Goal: Answer question/provide support: Share knowledge or assist other users

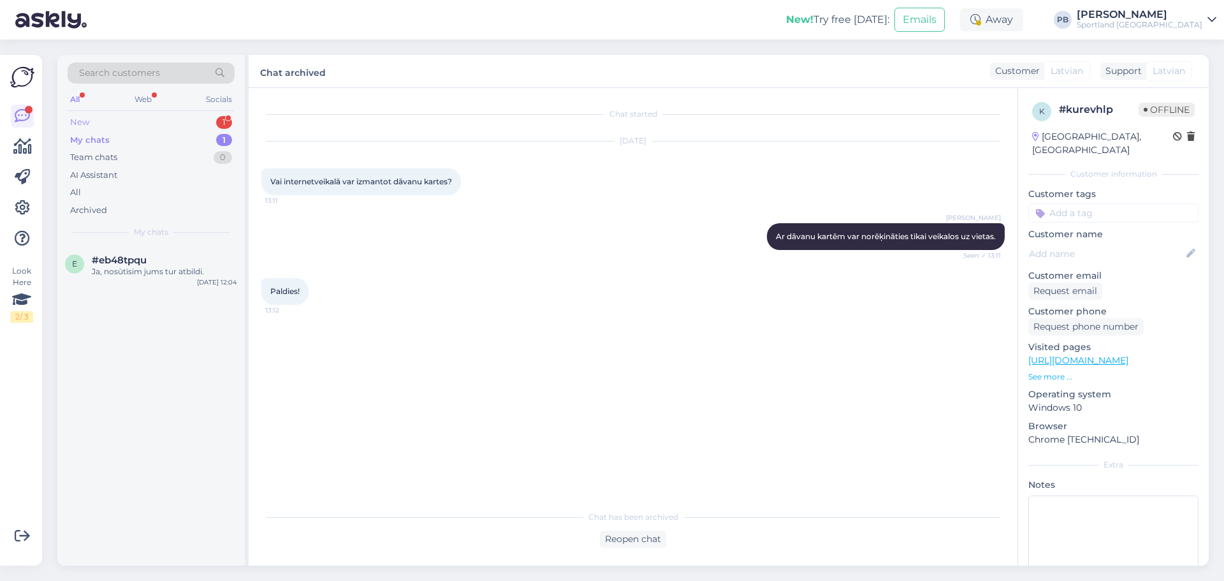
click at [164, 123] on div "New 1" at bounding box center [151, 122] width 167 height 18
click at [163, 285] on div "Can you give me a tracking number for Order #5000019498" at bounding box center [164, 277] width 145 height 23
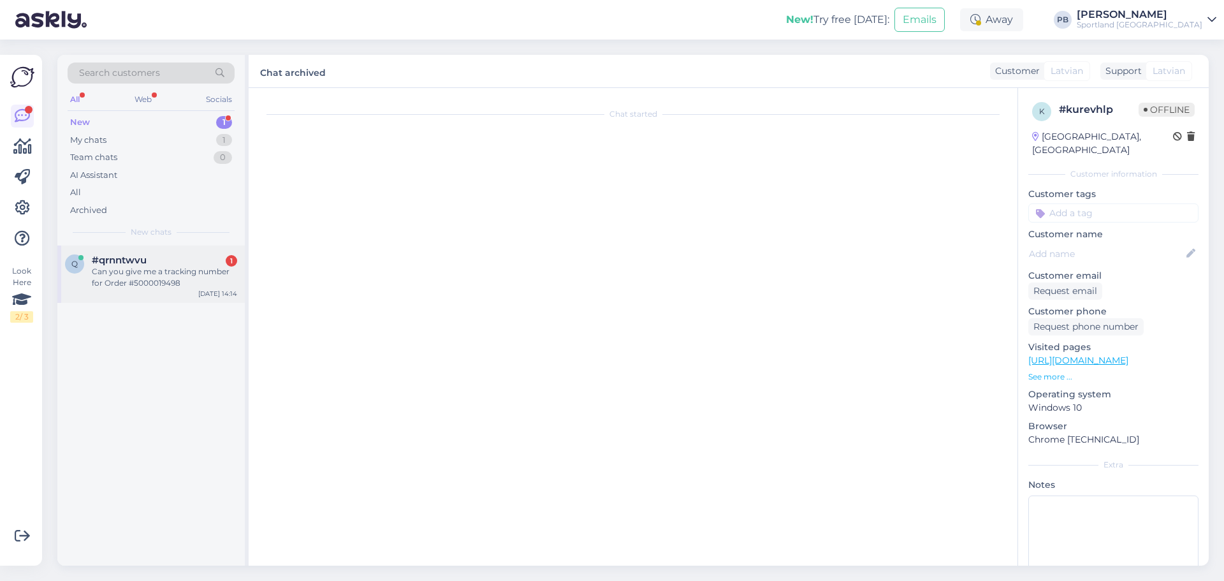
scroll to position [110, 0]
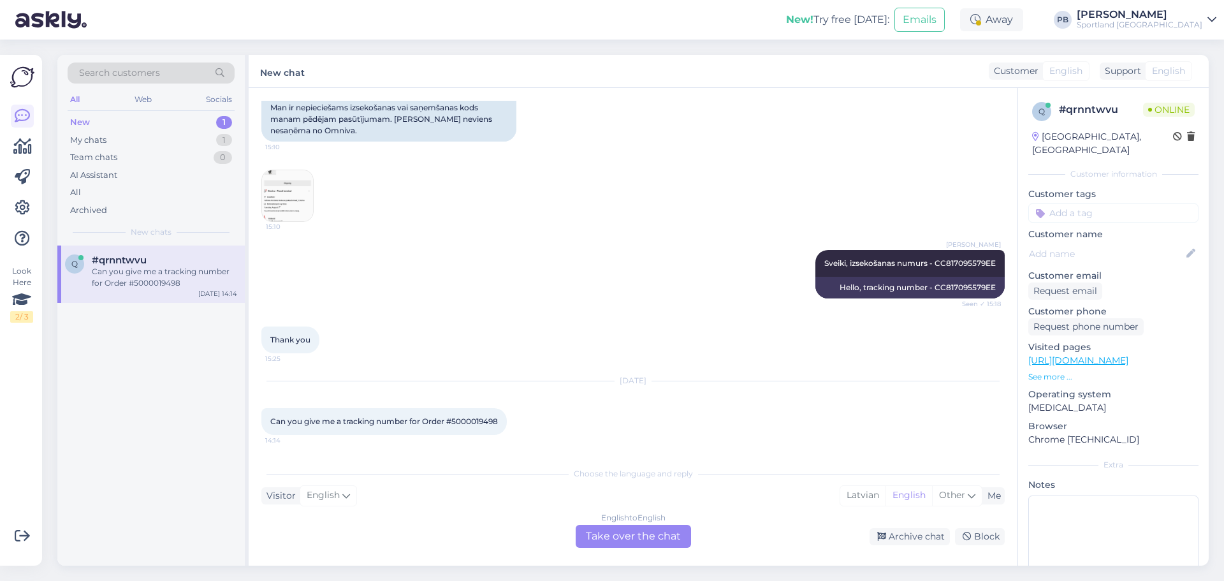
click at [479, 420] on span "Can you give me a tracking number for Order #5000019498" at bounding box center [384, 421] width 228 height 10
copy div "5000019498 14:14"
click at [610, 544] on div "English to English Take over the chat" at bounding box center [633, 536] width 115 height 23
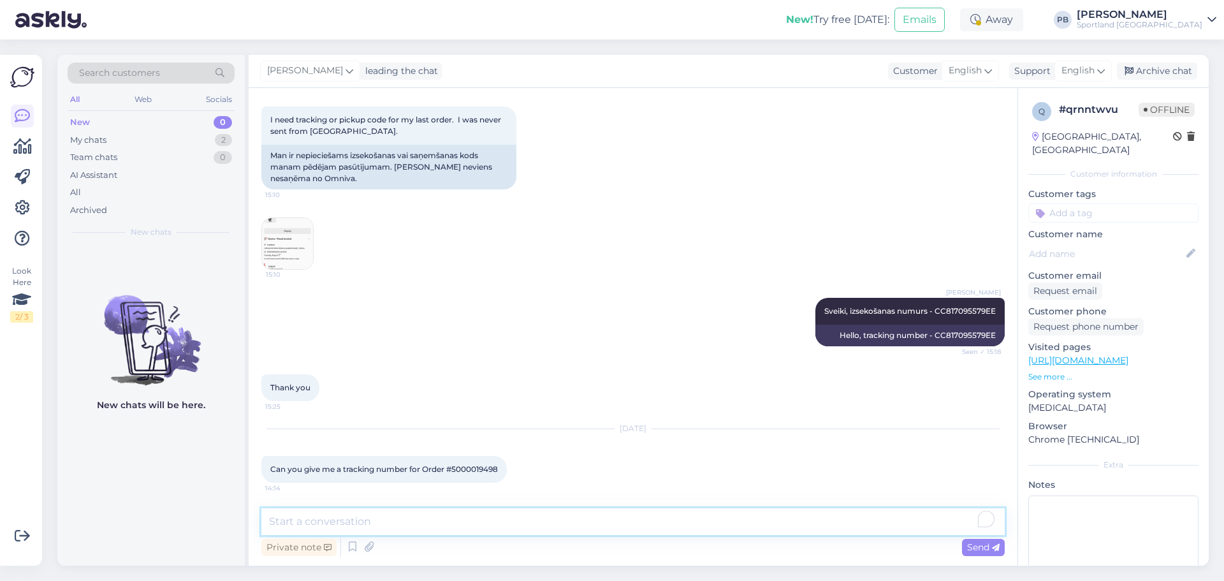
click at [428, 513] on textarea "To enrich screen reader interactions, please activate Accessibility in Grammarl…" at bounding box center [632, 521] width 743 height 27
paste textarea "CC825648084EE"
type textarea "CC825648084EE"
click at [996, 540] on div "Send" at bounding box center [983, 547] width 43 height 17
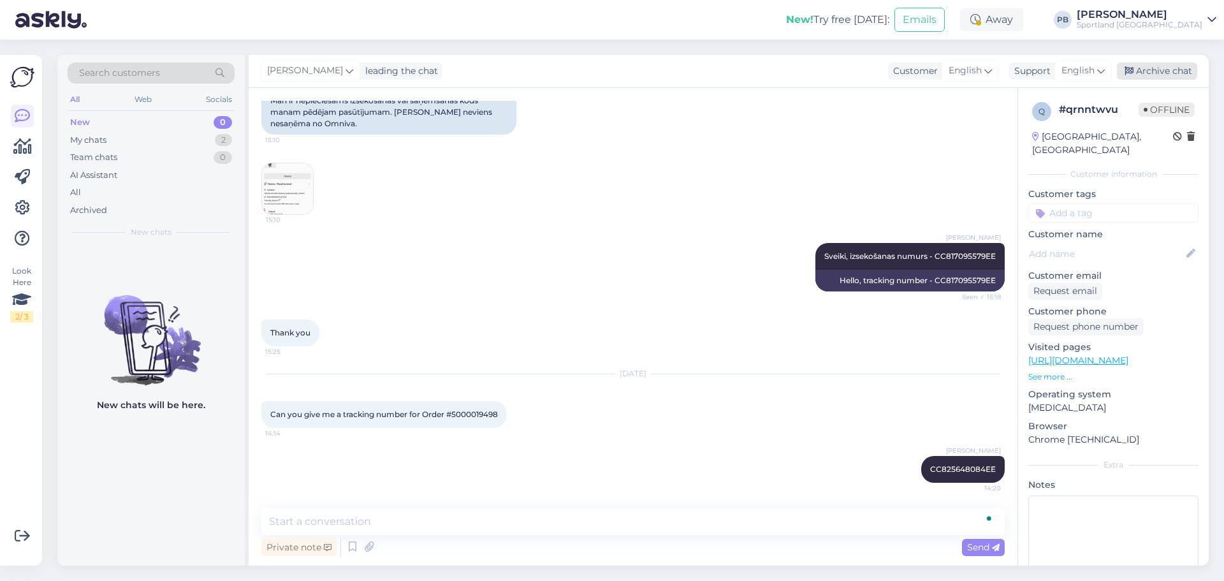
click at [1156, 71] on div "Archive chat" at bounding box center [1157, 70] width 80 height 17
click at [133, 131] on div "My chats 1" at bounding box center [151, 140] width 167 height 18
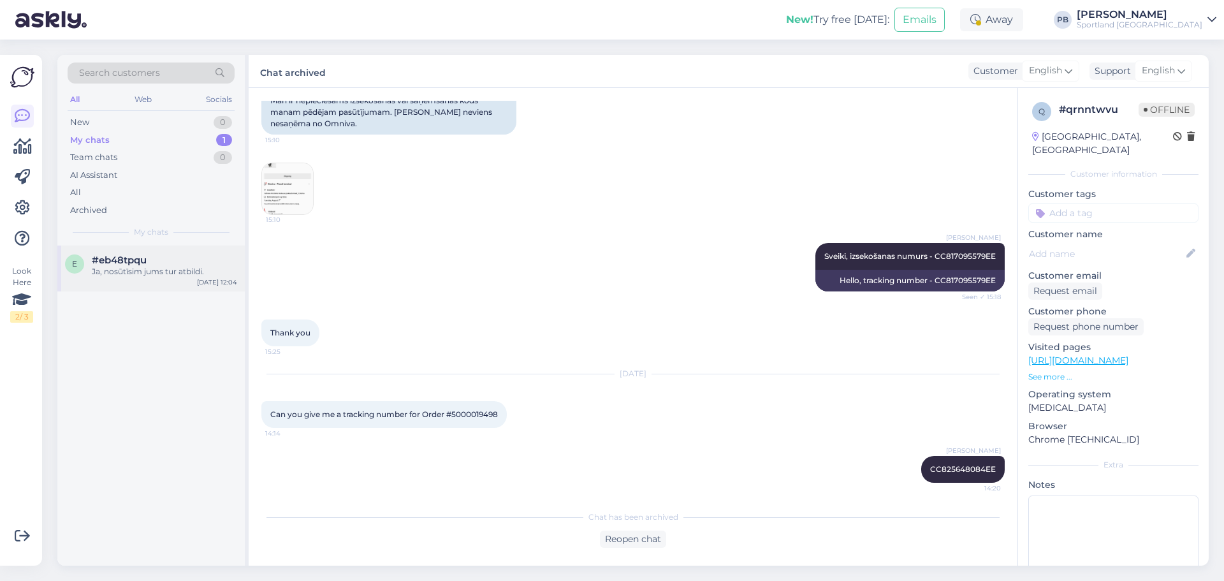
click at [136, 280] on div "e #eb48tpqu Ja, nosūtīsim jums tur atbildi. [DATE] 12:04" at bounding box center [150, 268] width 187 height 46
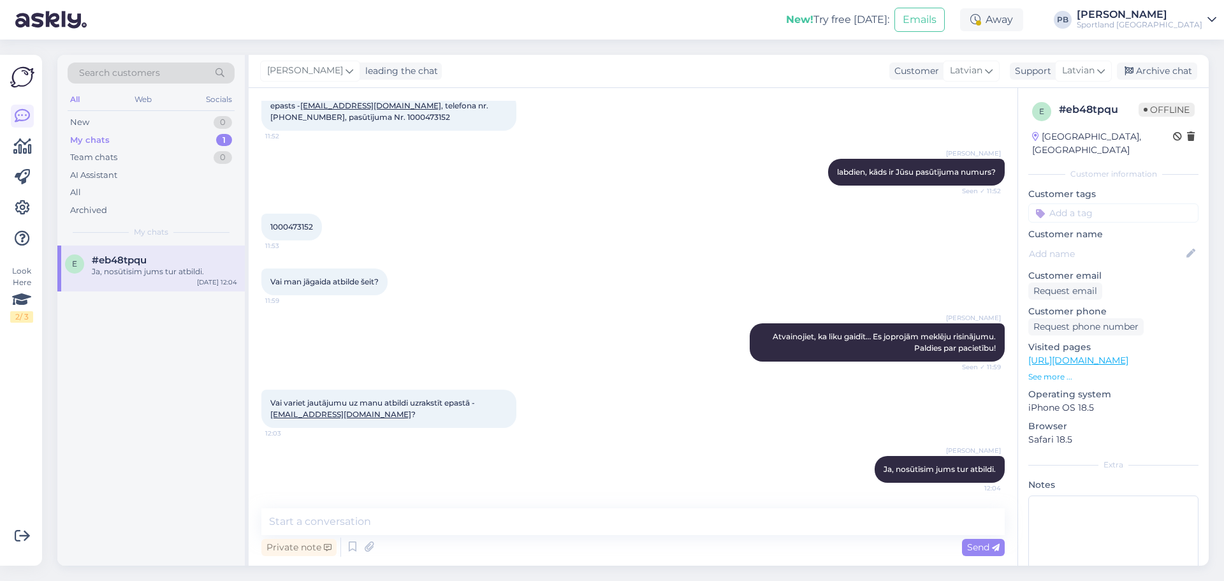
click at [302, 231] on div "1000473152 11:53" at bounding box center [291, 227] width 61 height 27
copy div "1000473152 11:53"
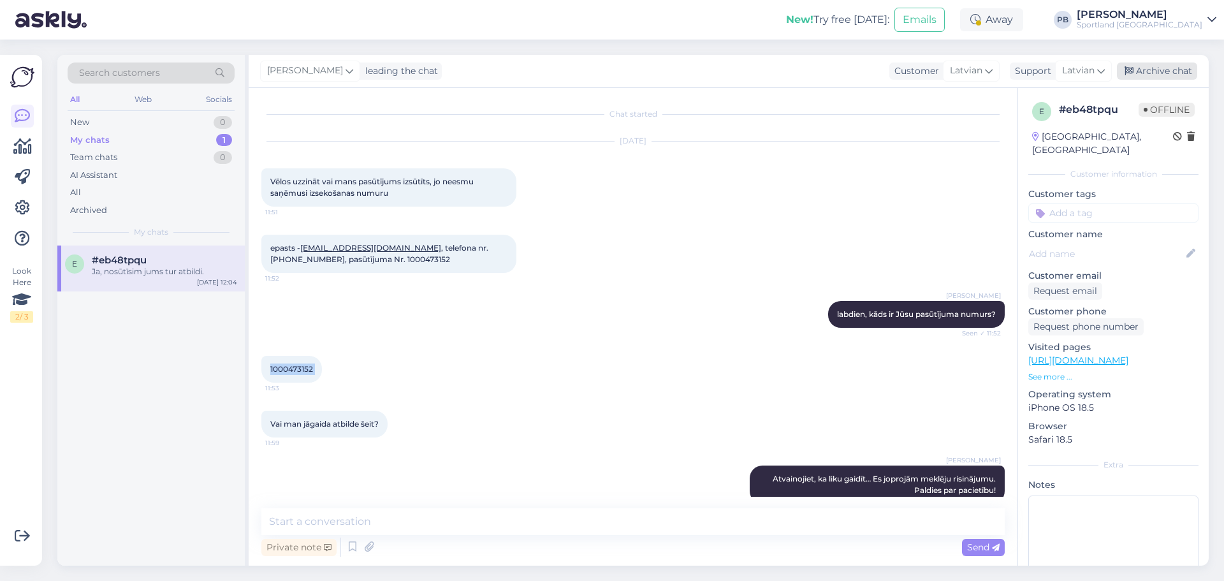
click at [1150, 68] on div "Archive chat" at bounding box center [1157, 70] width 80 height 17
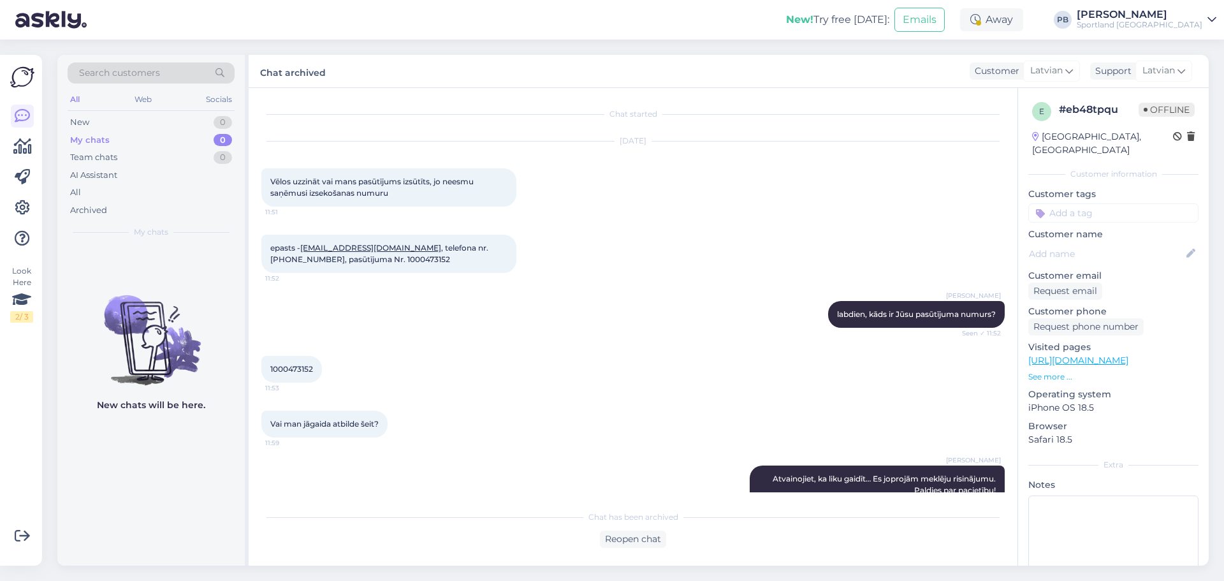
click at [481, 421] on div "Vai man jāgaida atbilde šeit? 11:59" at bounding box center [632, 424] width 743 height 55
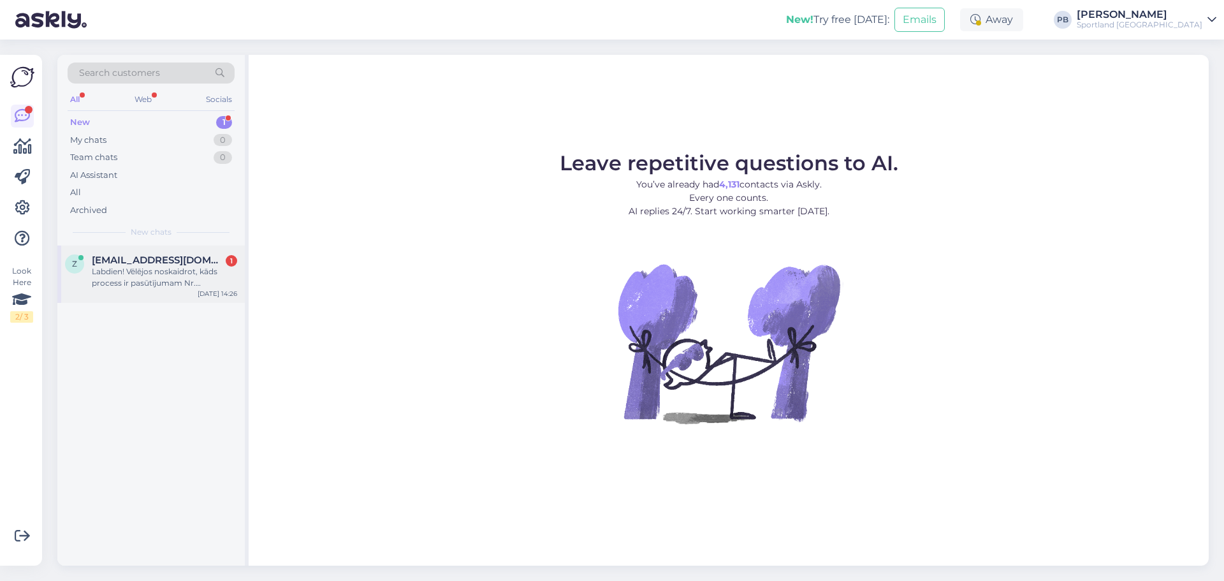
click at [165, 266] on div "Labdien! Vēlējos noskaidrot, kāds process ir pasūtījumam Nr. 1000473646" at bounding box center [164, 277] width 145 height 23
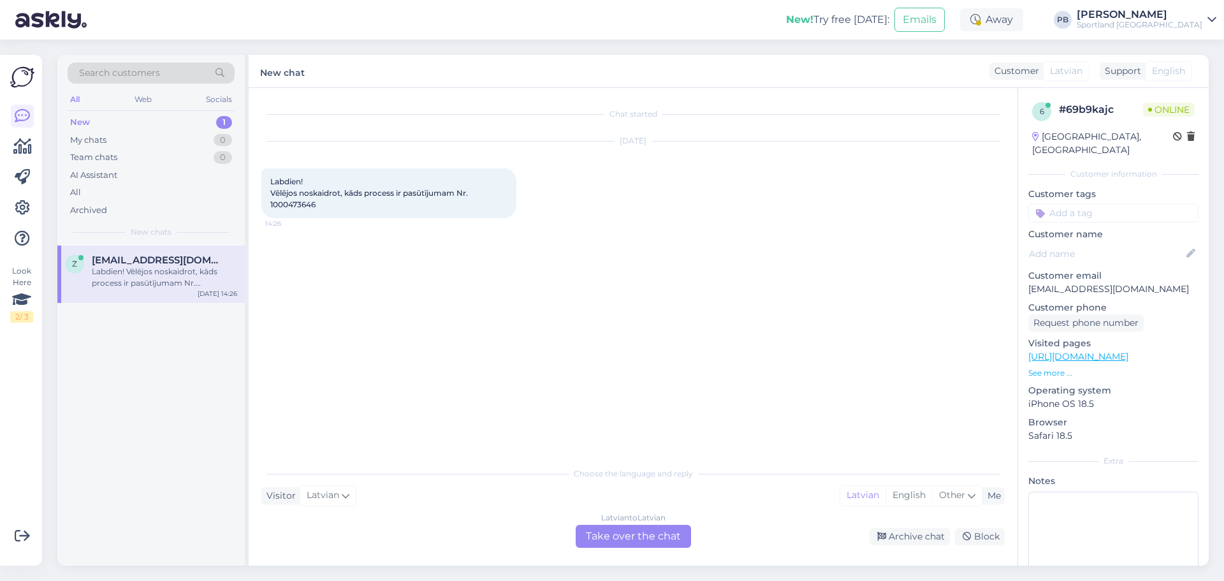
click at [643, 545] on div "Latvian to Latvian Take over the chat" at bounding box center [633, 536] width 115 height 23
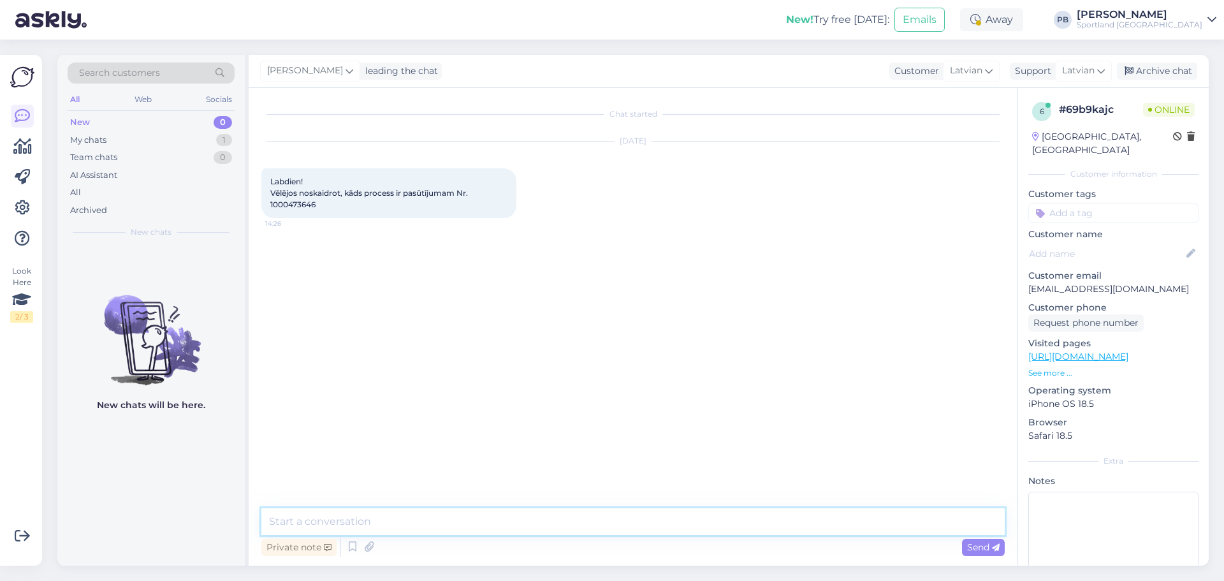
click at [470, 519] on textarea at bounding box center [632, 521] width 743 height 27
type textarea "l"
type textarea "Labdien"
click at [300, 205] on span "Labdien! Vēlējos noskaidrot, kāds process ir pasūtījumam Nr. 1000473646" at bounding box center [370, 193] width 200 height 33
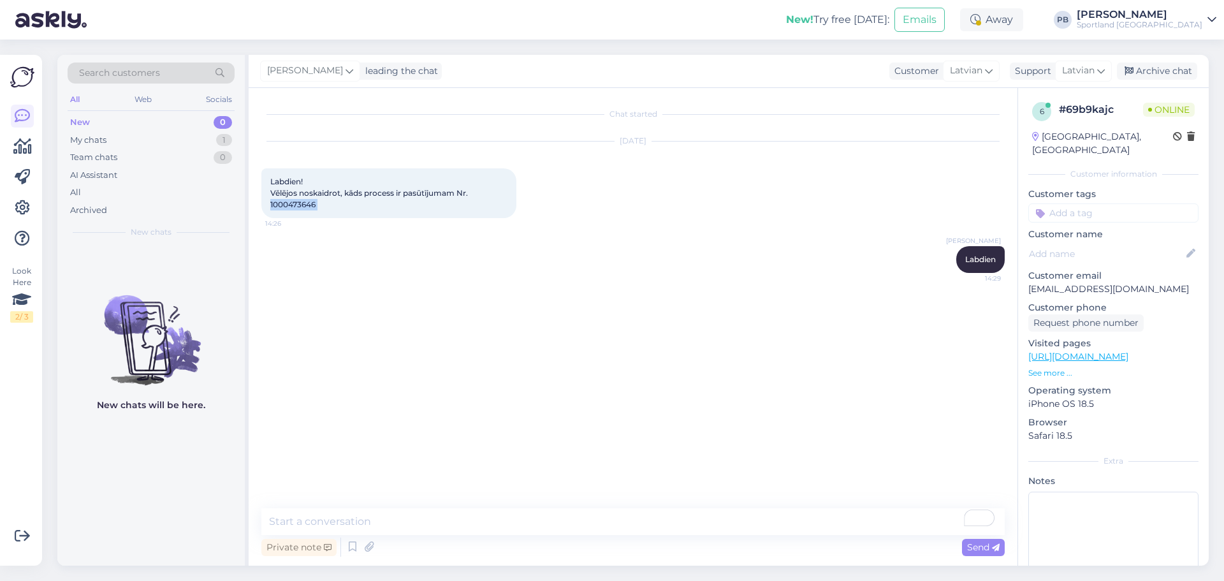
copy div "1000473646 14:26"
click at [406, 523] on textarea "To enrich screen reader interactions, please activate Accessibility in Grammarl…" at bounding box center [632, 521] width 743 height 27
type textarea "Redzam, kā šeit ir tehniska problēma,"
click at [143, 139] on div "My chats 1" at bounding box center [151, 140] width 167 height 18
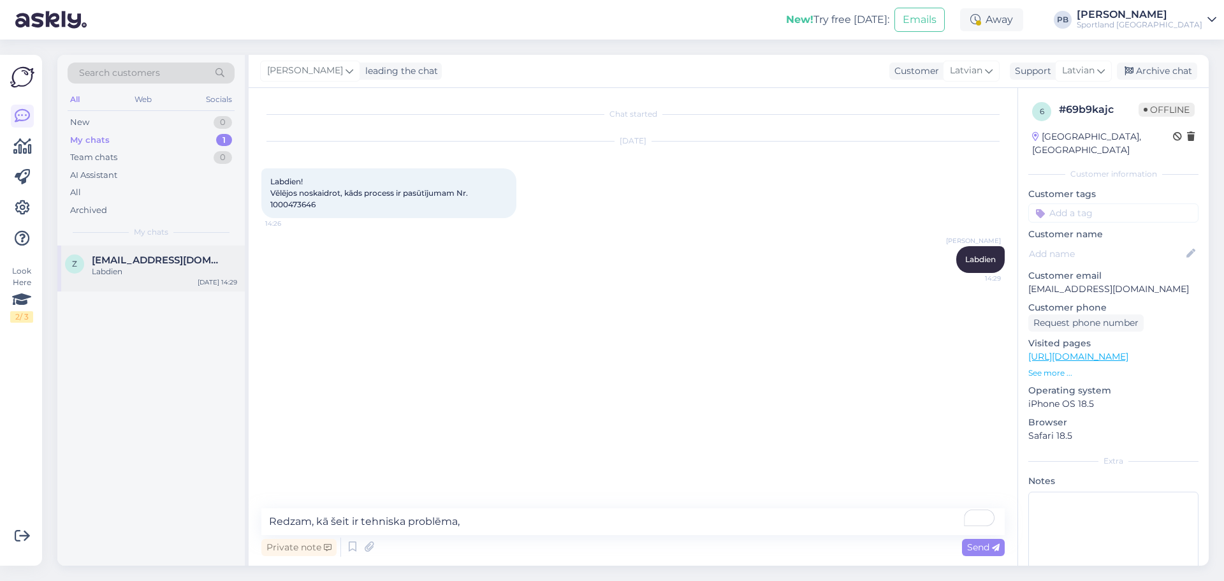
click at [139, 264] on span "[EMAIL_ADDRESS][DOMAIN_NAME]" at bounding box center [158, 259] width 133 height 11
click at [391, 521] on textarea at bounding box center [632, 521] width 743 height 27
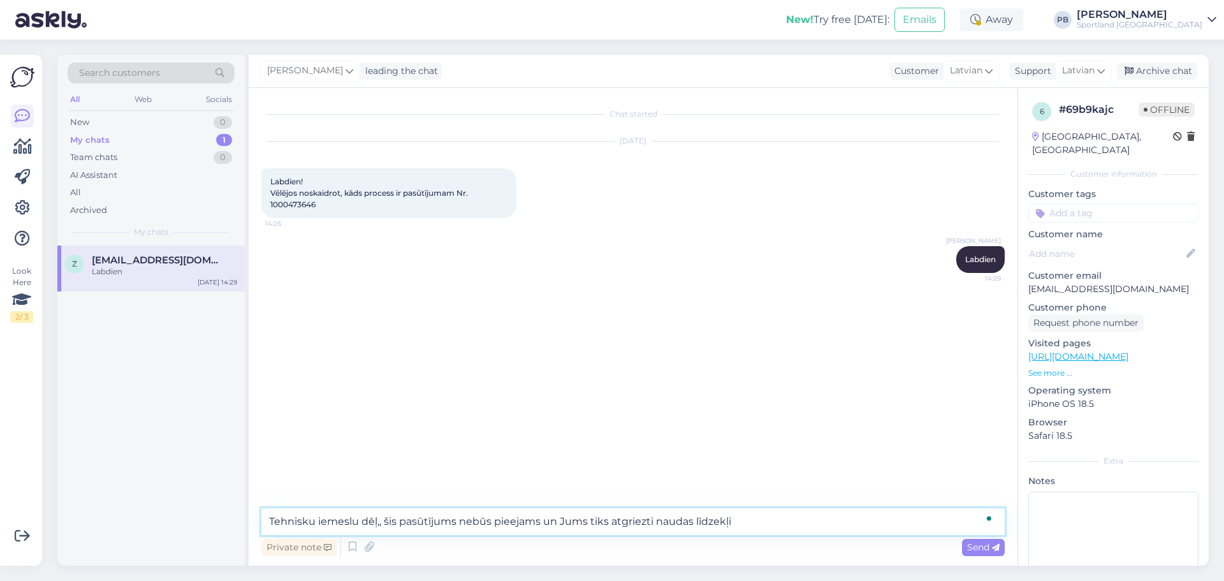
type textarea "Tehnisku iemeslu dēļ,, šis pasūtījums nebūs pieejams un Jums tiks atgriezti nau…"
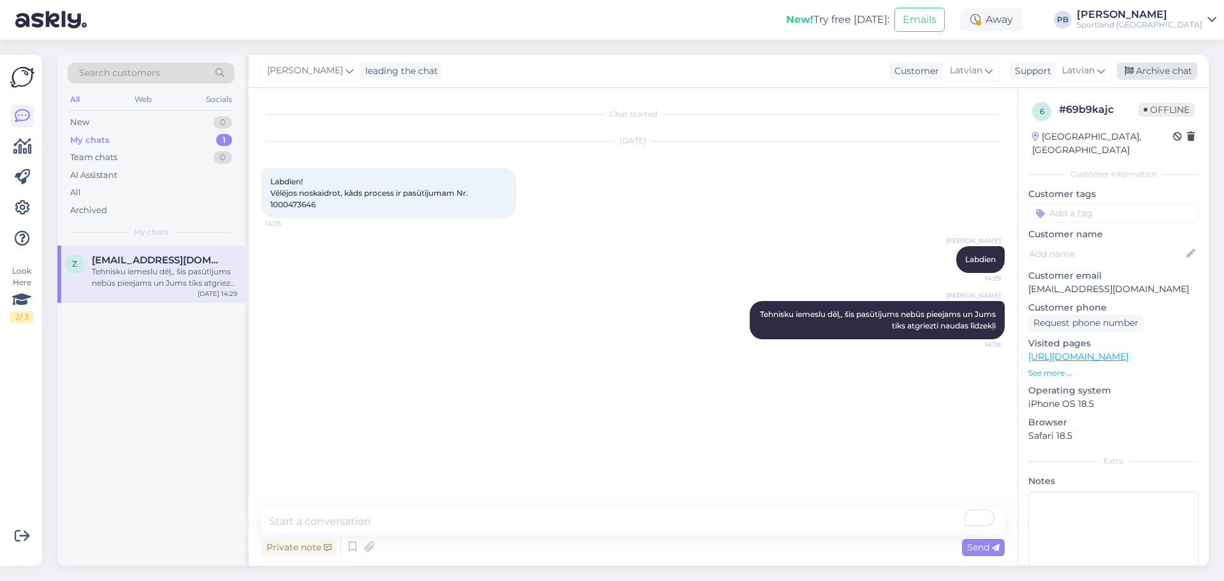
click at [1164, 74] on div "Archive chat" at bounding box center [1157, 70] width 80 height 17
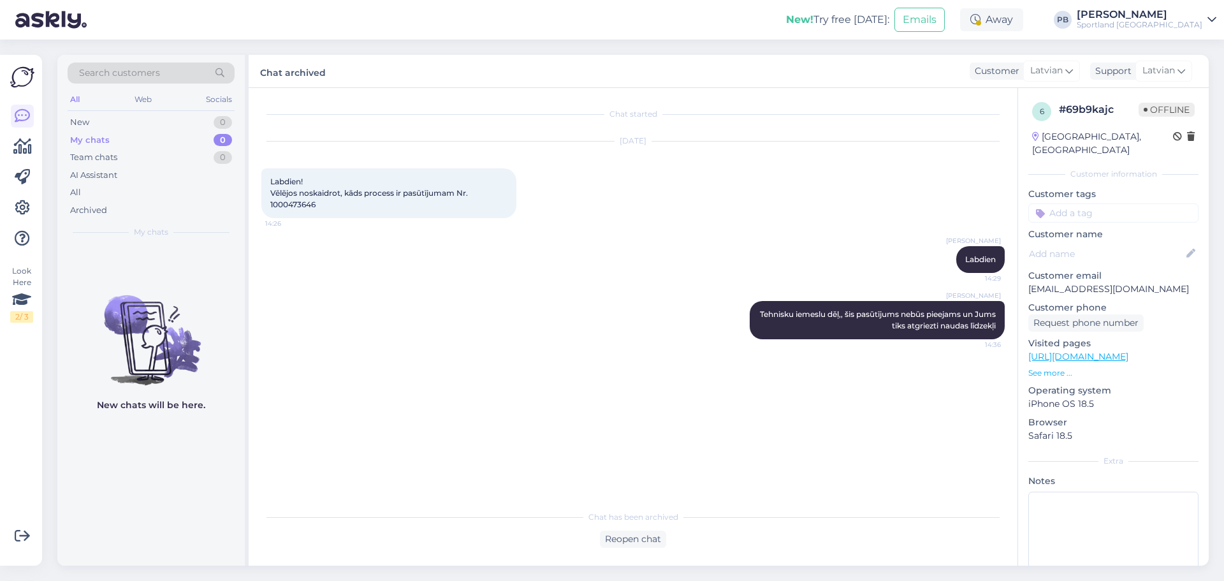
click at [348, 285] on div "[PERSON_NAME] Labdien 14:29" at bounding box center [632, 259] width 743 height 55
